Goal: Complete application form

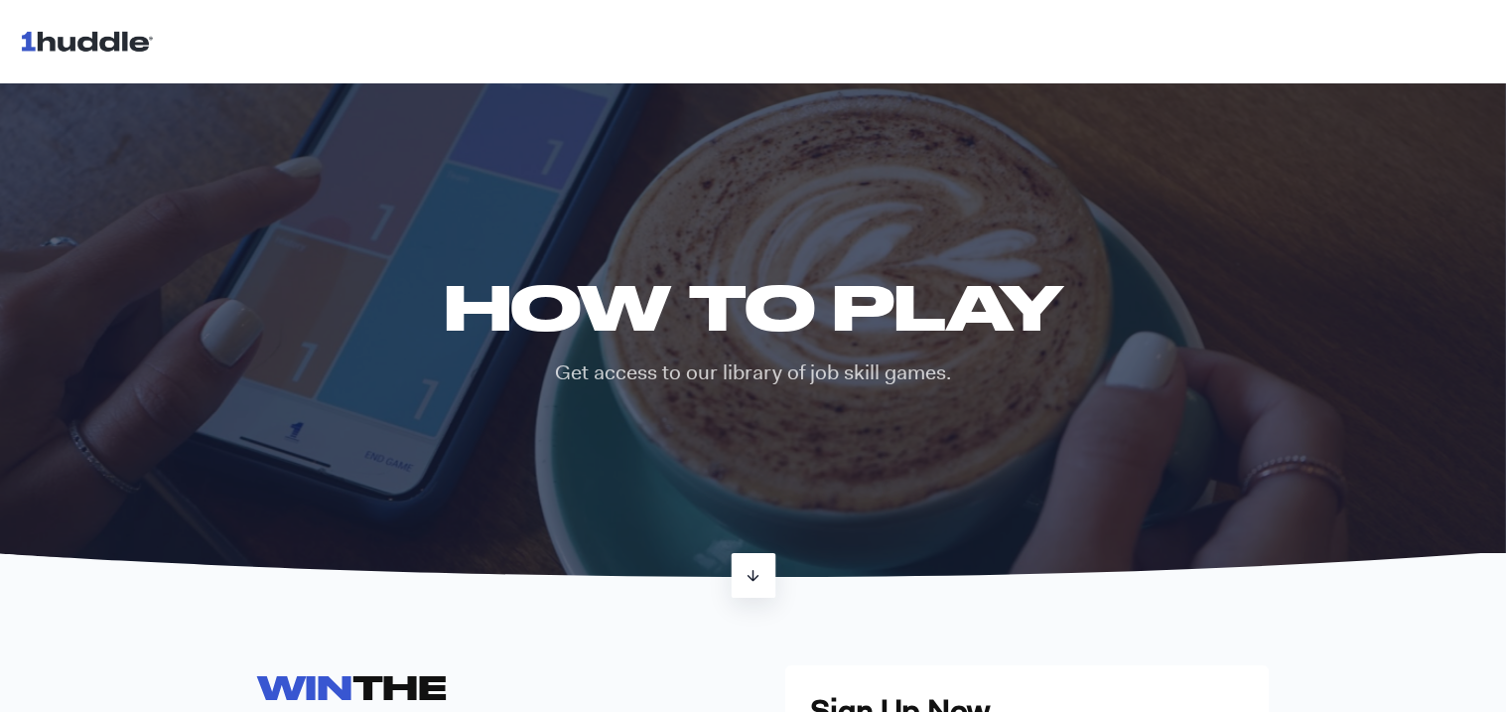
click at [744, 578] on icon at bounding box center [752, 575] width 17 height 17
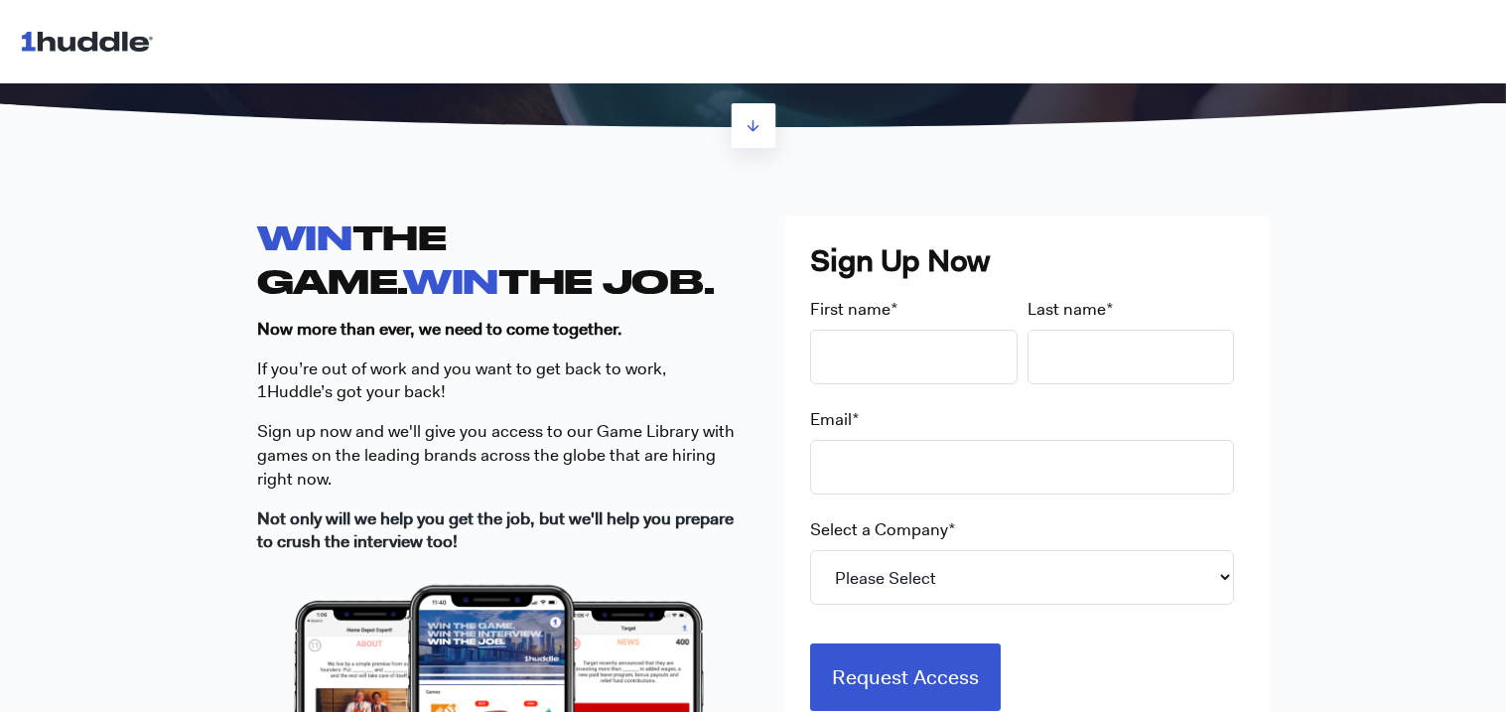
scroll to position [471, 0]
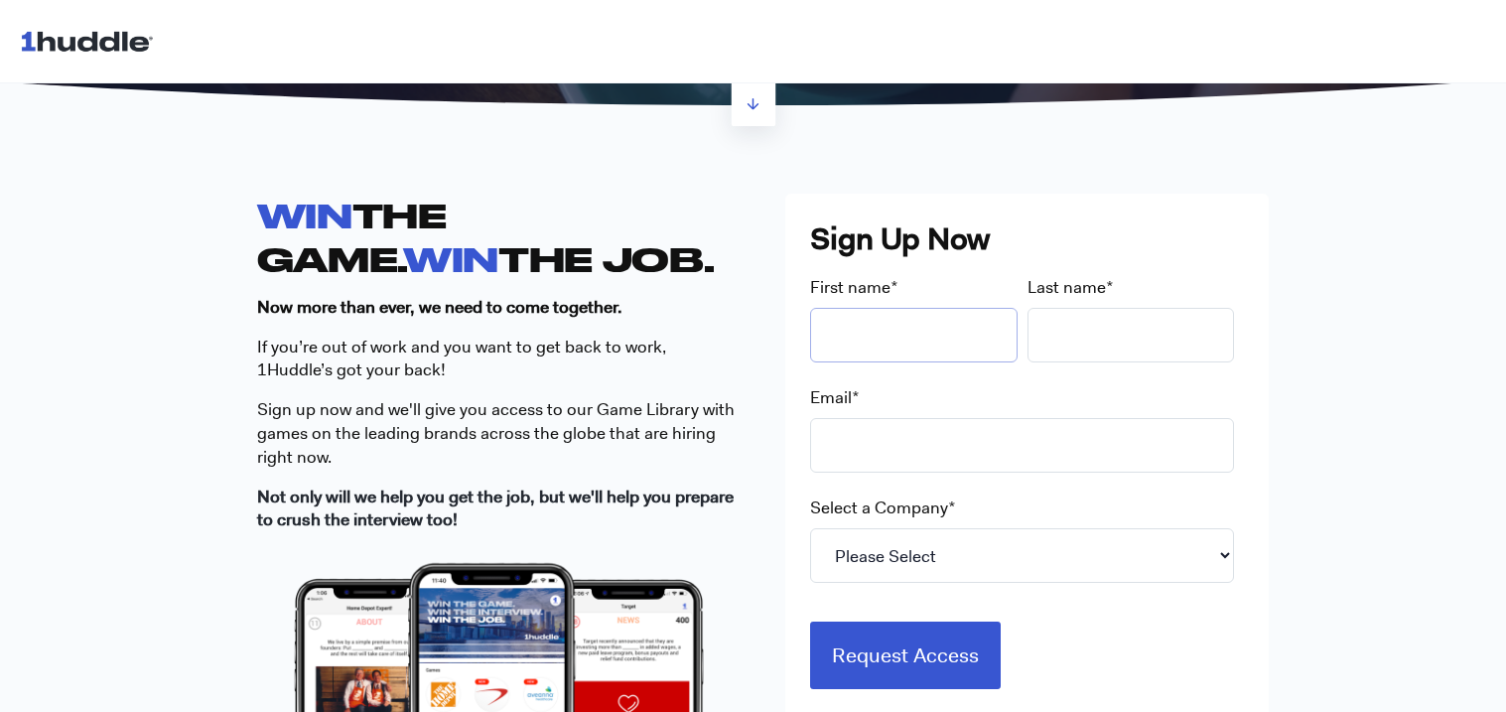
click at [875, 344] on input "First name *" at bounding box center [913, 335] width 207 height 55
type input "leighton"
click at [1035, 324] on input "Last name *" at bounding box center [1130, 335] width 207 height 55
type input "[PERSON_NAME]"
click at [992, 429] on input "Email *" at bounding box center [1022, 445] width 424 height 55
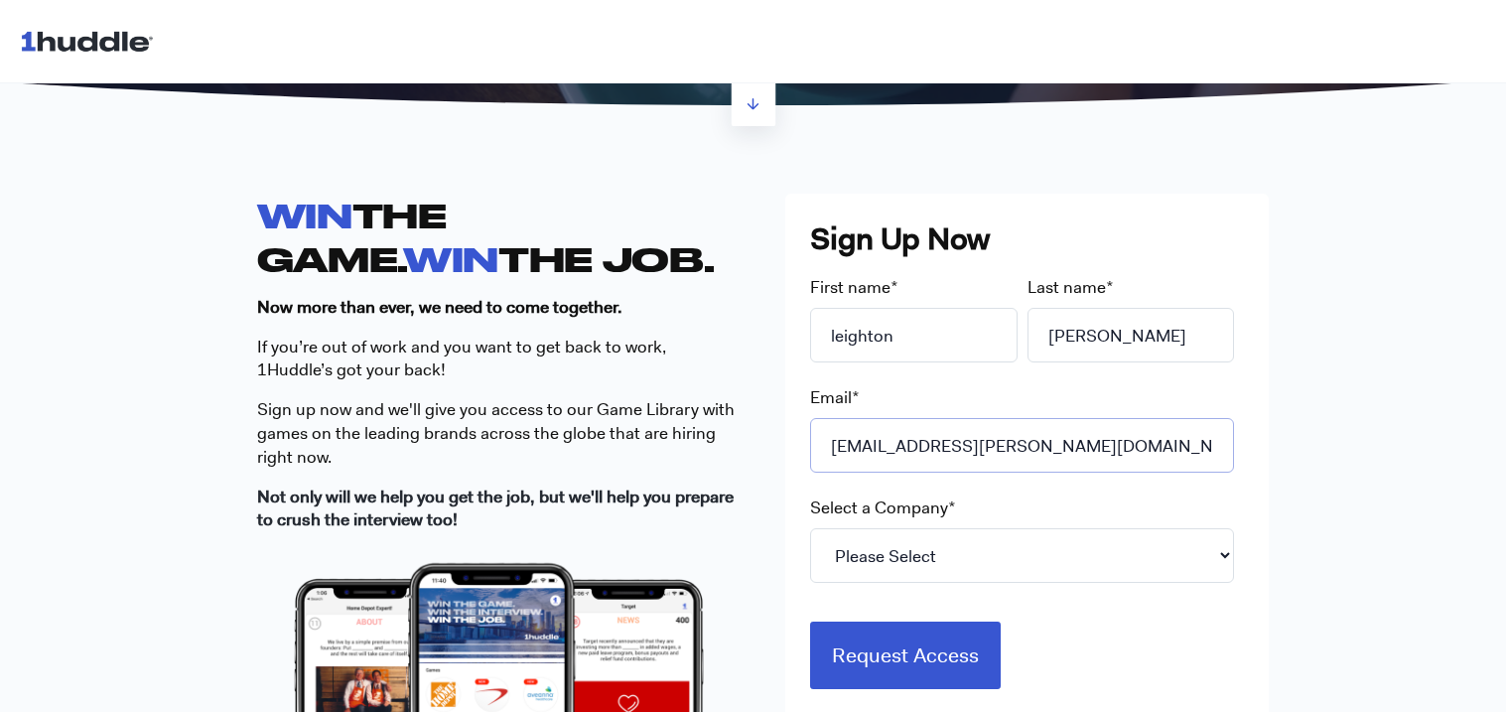
type input "[EMAIL_ADDRESS][PERSON_NAME][DOMAIN_NAME]"
click at [952, 554] on select "Please Select 7-Eleven Ace Hardware Albertsons Companies ALDI Amazon Aveanna He…" at bounding box center [1022, 555] width 424 height 55
click at [810, 528] on select "Please Select 7-Eleven Ace Hardware Albertsons Companies ALDI Amazon Aveanna He…" at bounding box center [1022, 555] width 424 height 55
click at [949, 543] on select "Please Select 7-Eleven Ace Hardware Albertsons Companies ALDI Amazon Aveanna He…" at bounding box center [1022, 555] width 424 height 55
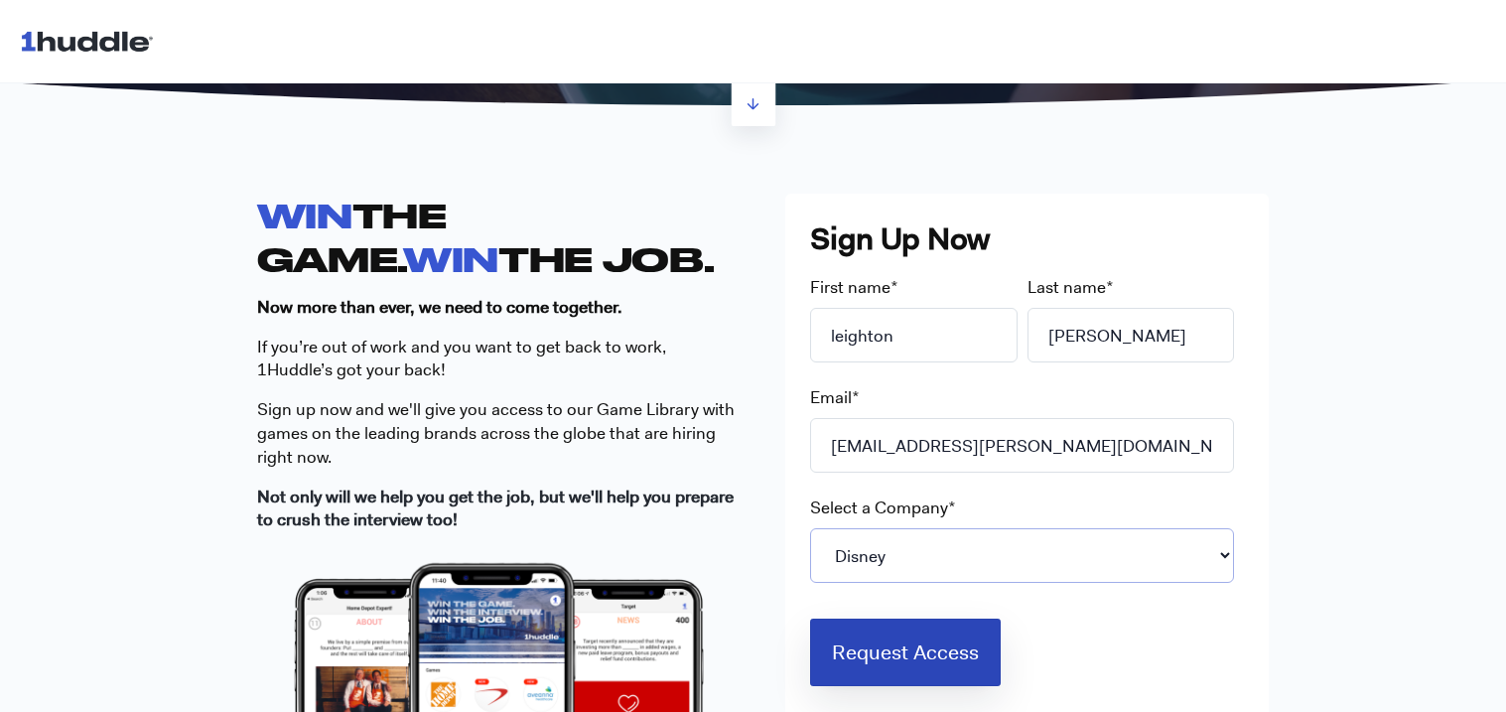
select select "Starbucks"
click at [909, 642] on input "Request Access" at bounding box center [905, 651] width 191 height 67
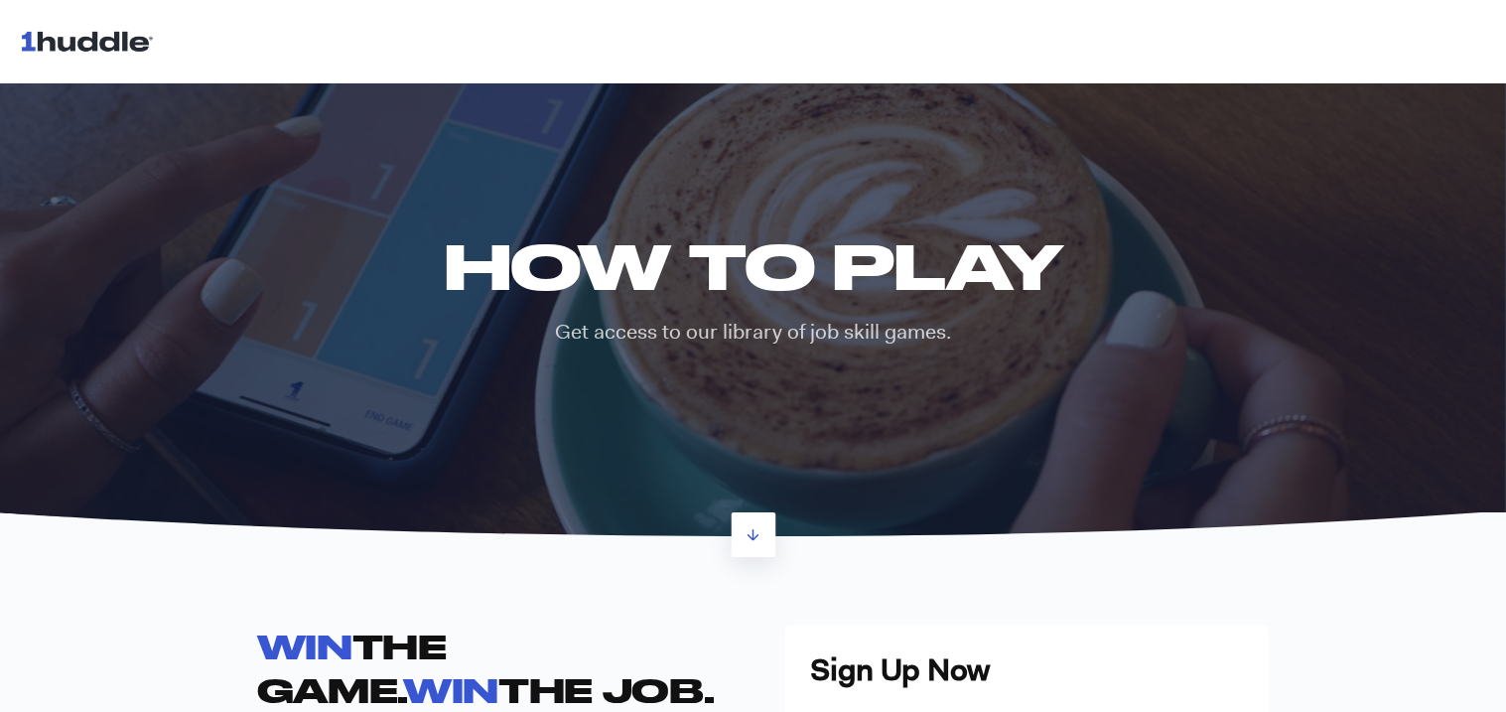
scroll to position [0, 0]
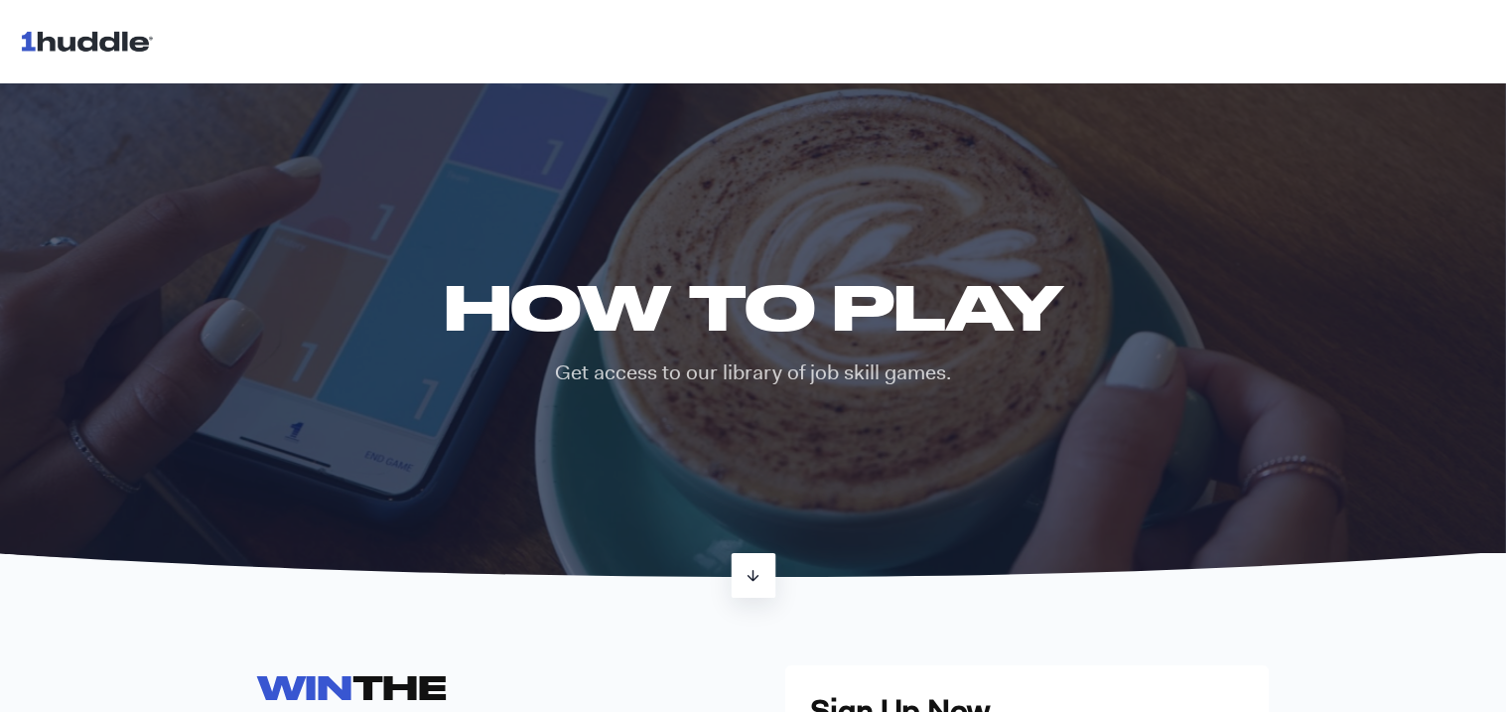
click at [759, 557] on link at bounding box center [752, 575] width 45 height 45
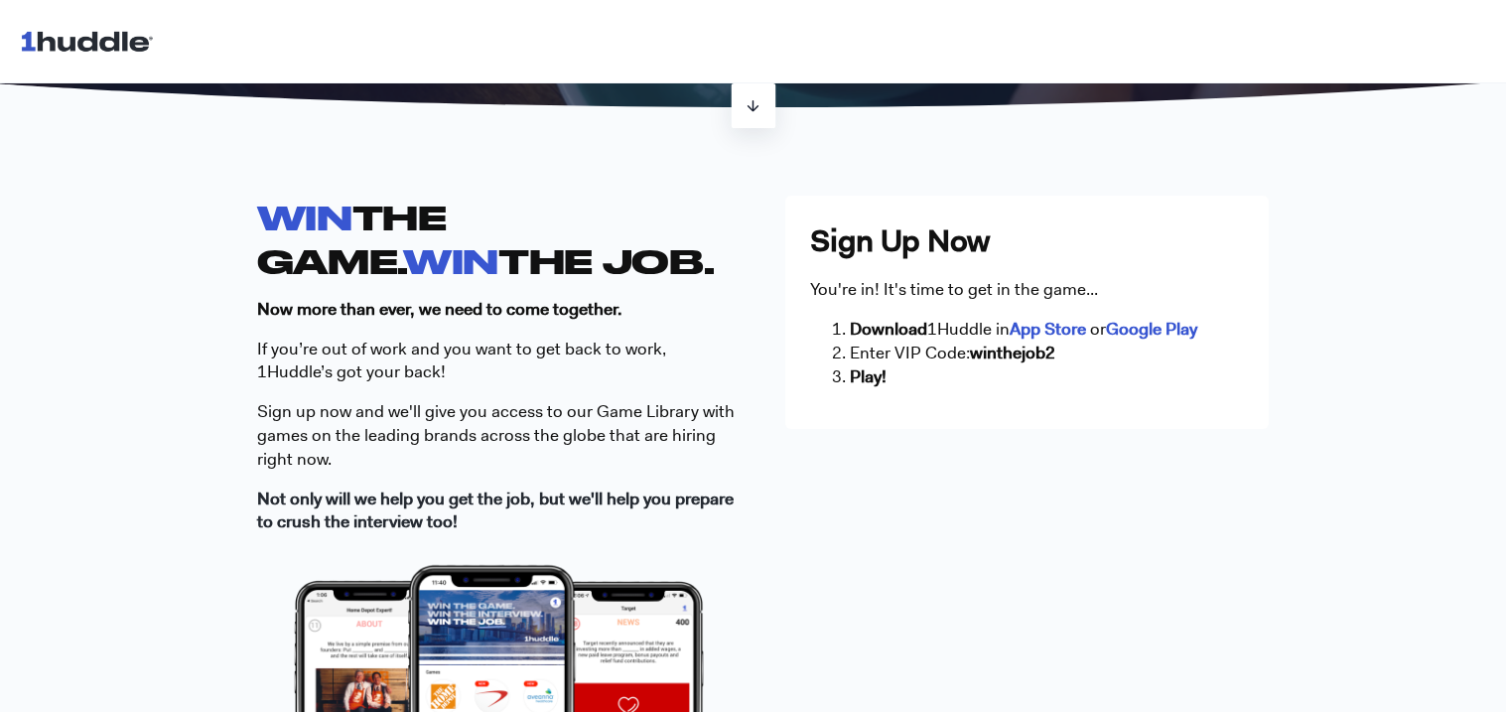
scroll to position [471, 0]
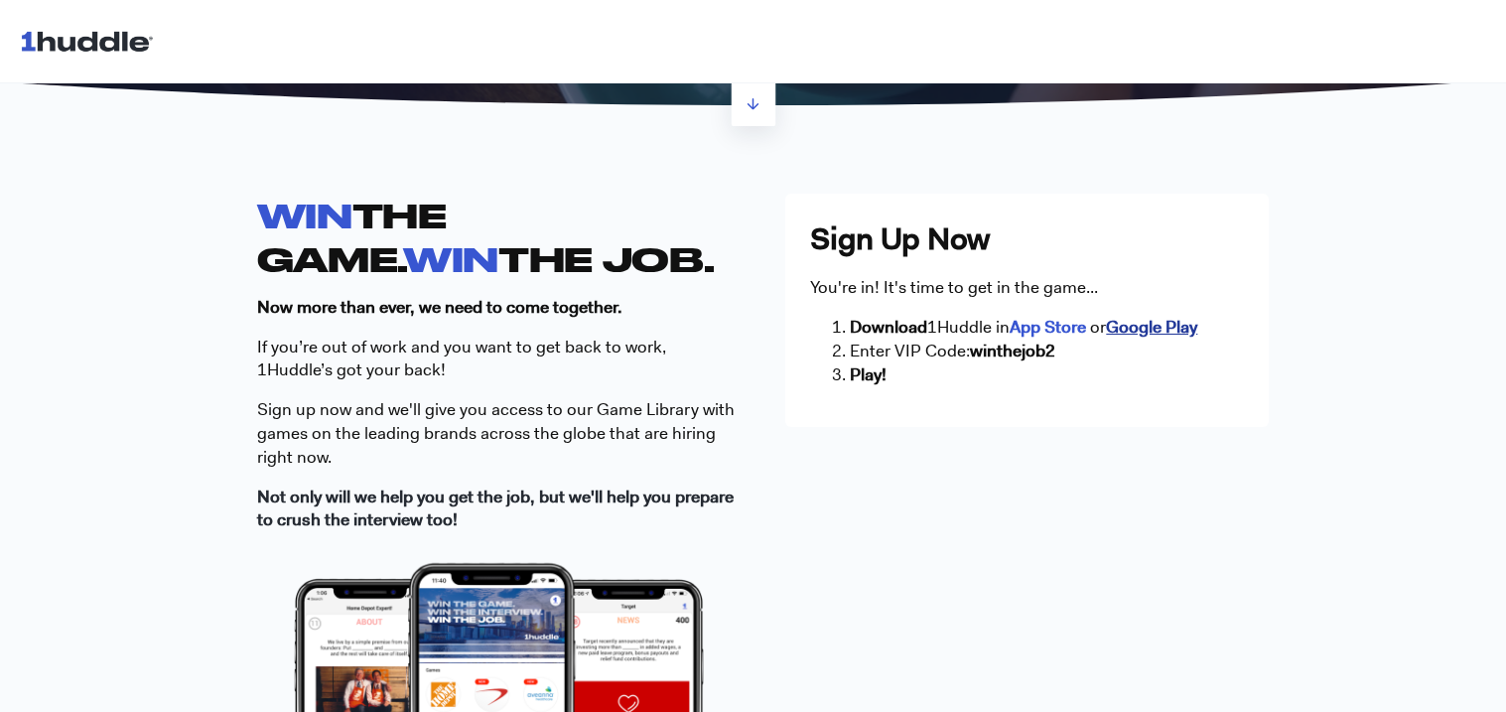
click at [1151, 325] on strong "Google Play" at bounding box center [1151, 327] width 91 height 22
